Goal: Information Seeking & Learning: Learn about a topic

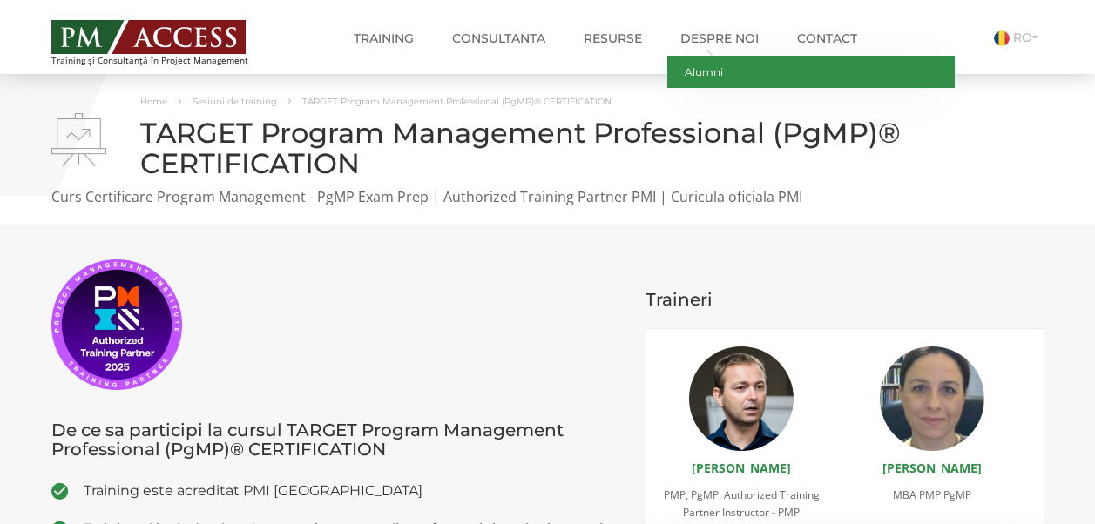
click at [705, 71] on link "Alumni" at bounding box center [811, 72] width 288 height 32
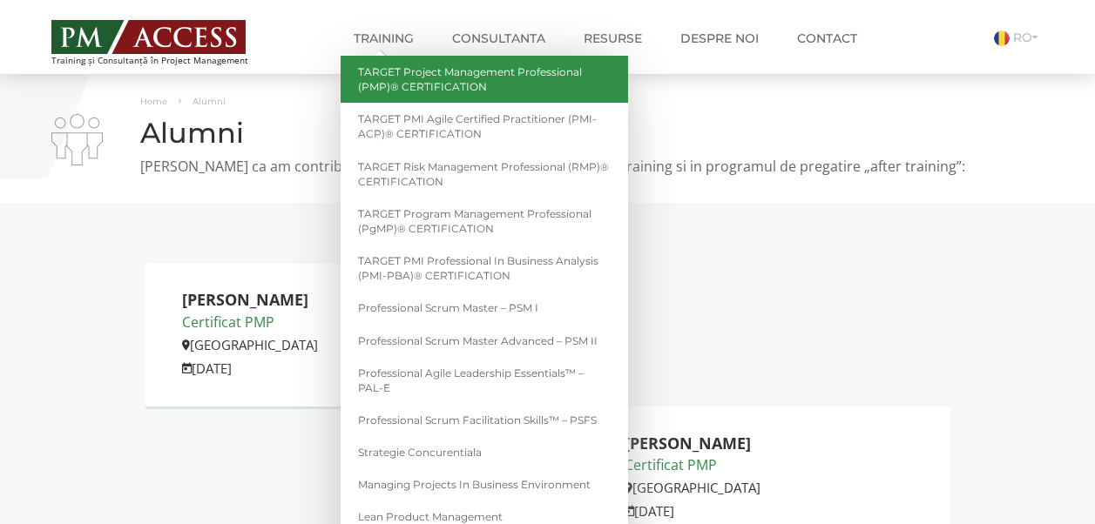
click at [360, 80] on link "TARGET Project Management Professional (PMP)® CERTIFICATION" at bounding box center [485, 79] width 288 height 47
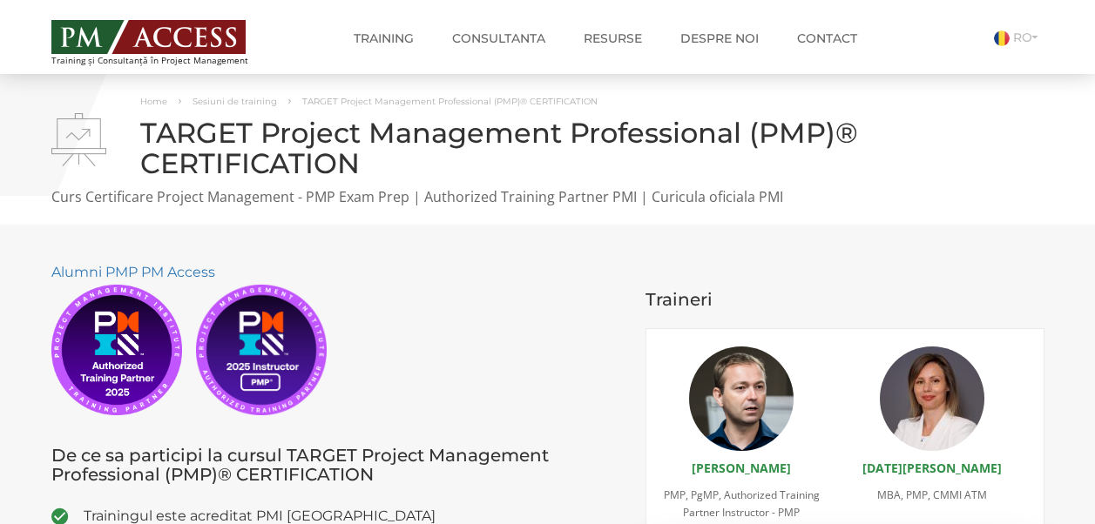
scroll to position [458, 0]
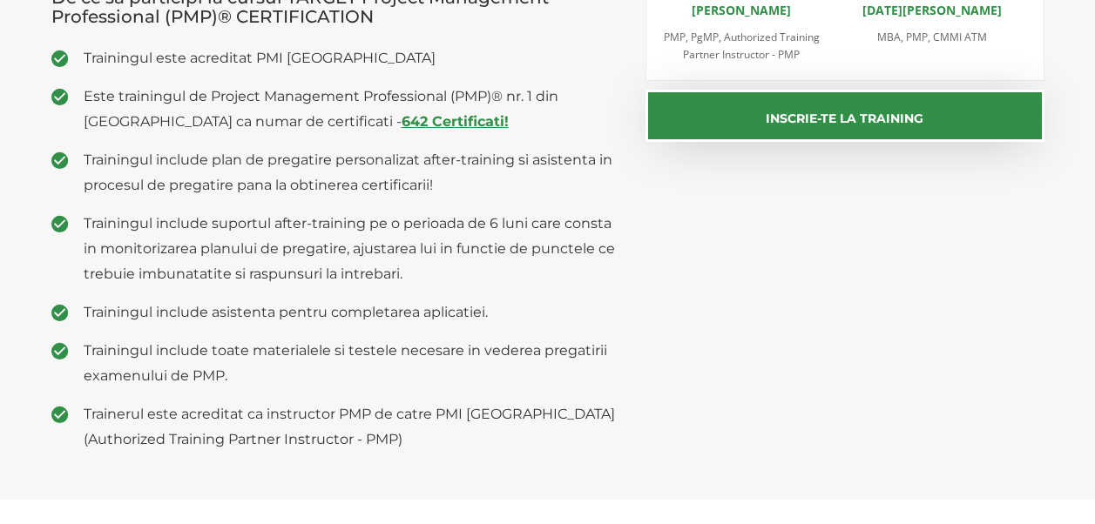
click at [402, 113] on strong "642 Certificati!" at bounding box center [455, 121] width 107 height 17
